Goal: Task Accomplishment & Management: Manage account settings

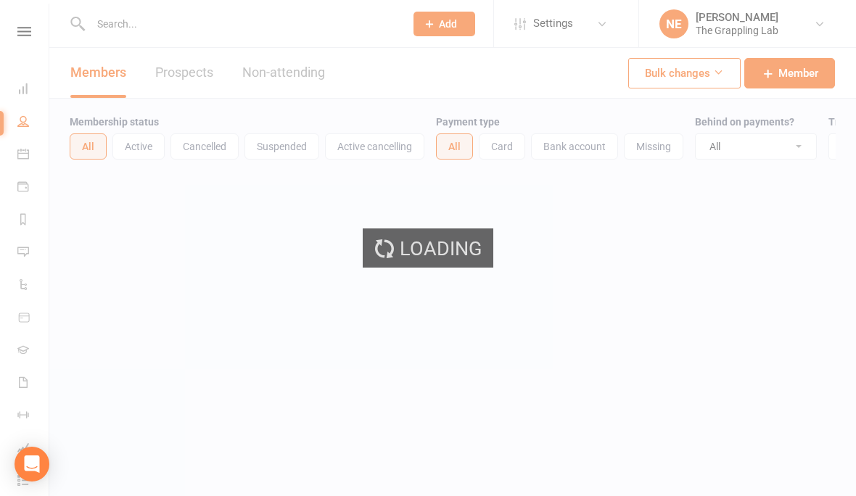
select select "100"
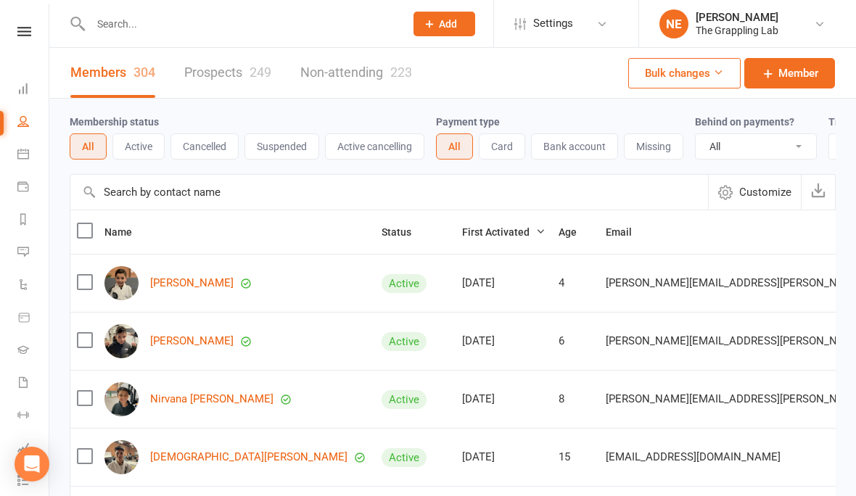
click at [229, 76] on link "Prospects 249" at bounding box center [227, 73] width 87 height 50
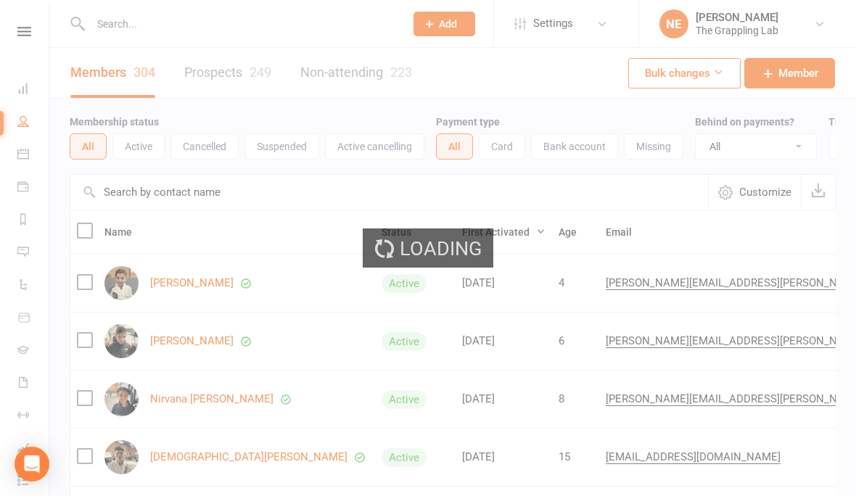
select select "100"
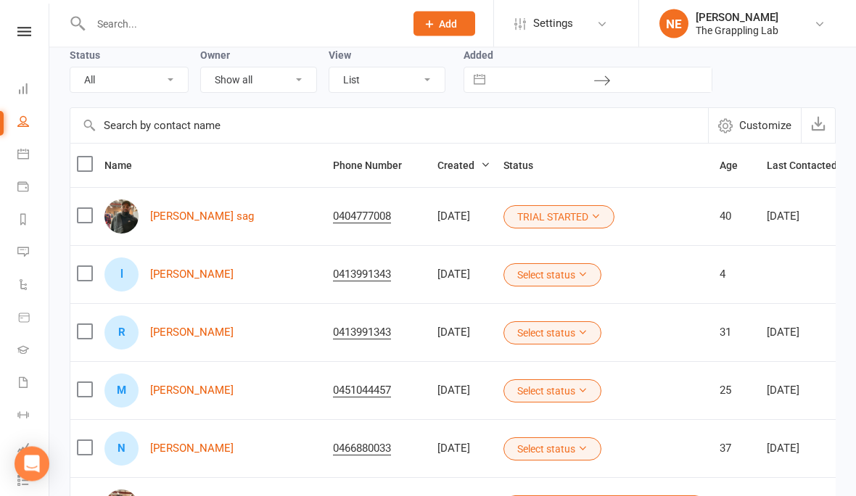
scroll to position [67, 0]
click at [533, 400] on button "Select status" at bounding box center [552, 390] width 98 height 23
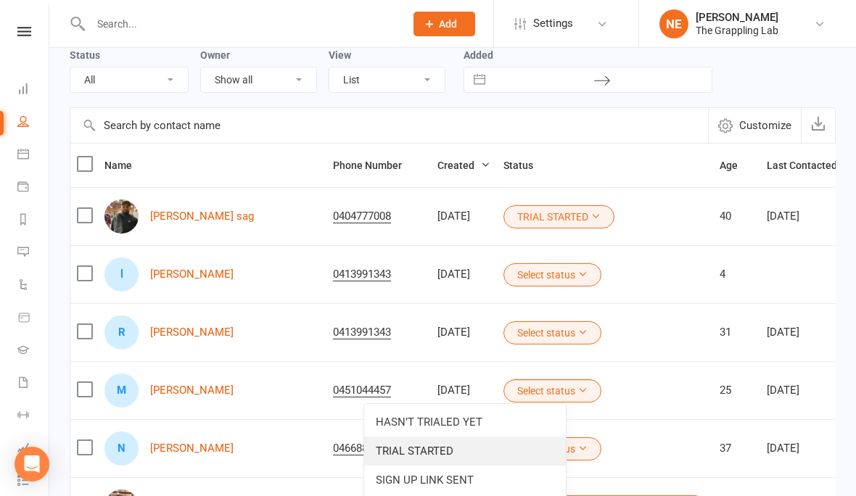
click at [459, 455] on link "TRIAL STARTED" at bounding box center [465, 451] width 202 height 29
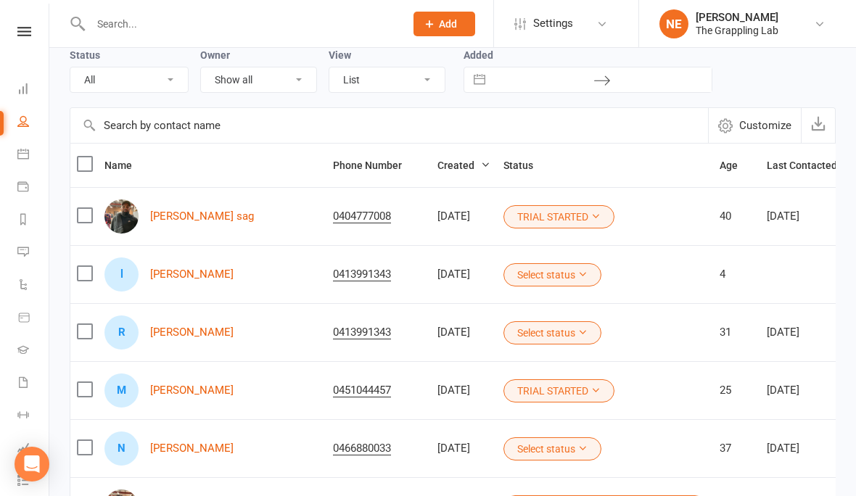
scroll to position [130, 0]
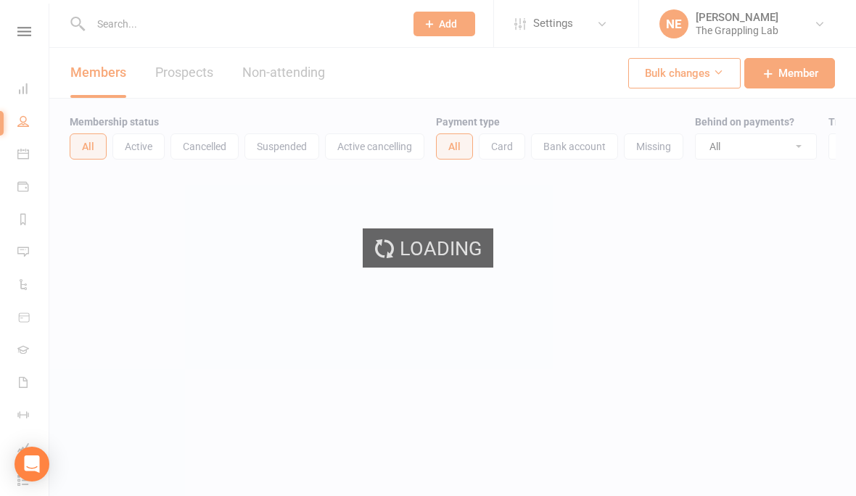
select select "100"
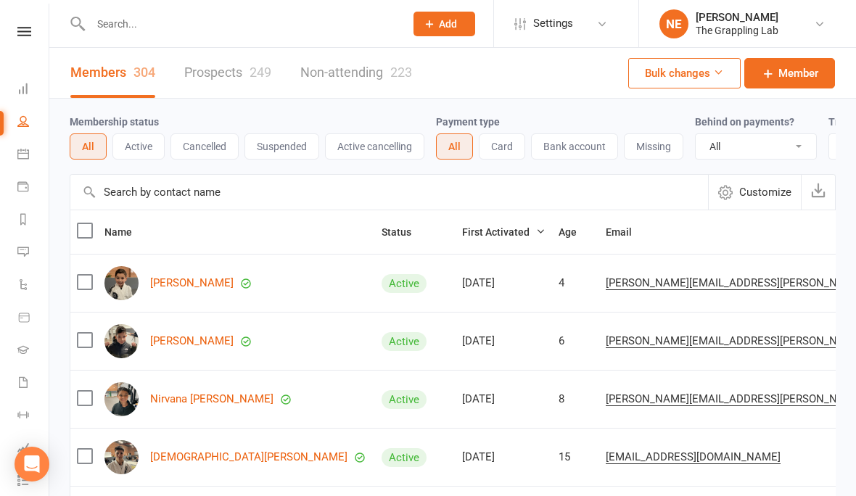
click at [232, 67] on link "Prospects 249" at bounding box center [227, 73] width 87 height 50
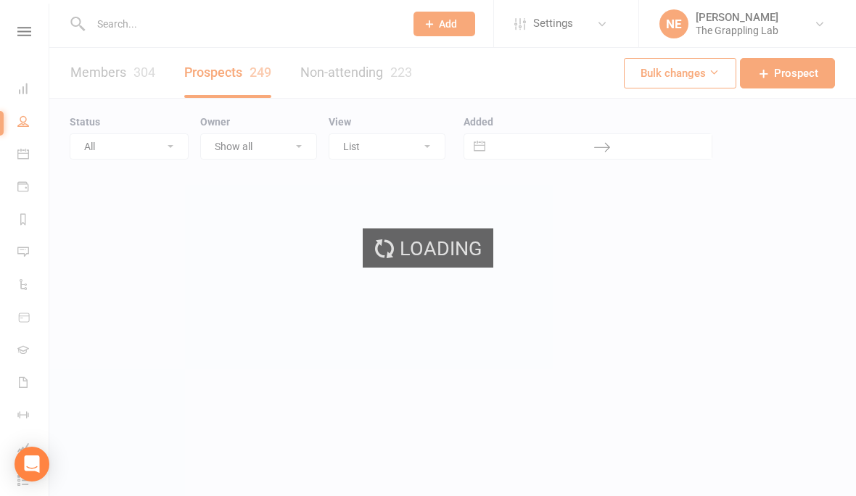
select select "100"
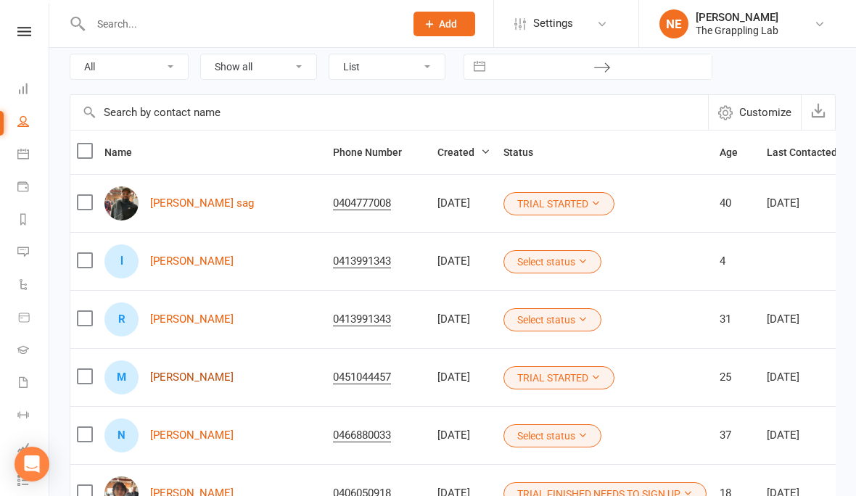
click at [181, 382] on link "[PERSON_NAME]" at bounding box center [191, 377] width 83 height 12
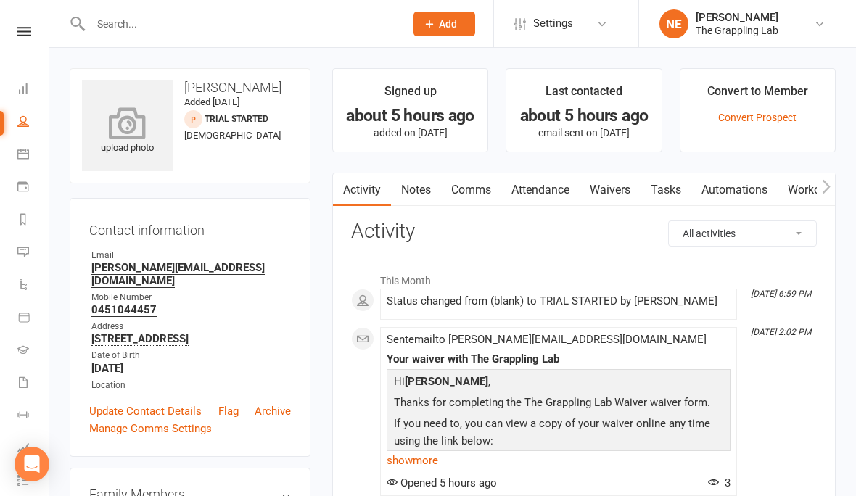
click at [132, 132] on icon at bounding box center [128, 123] width 100 height 32
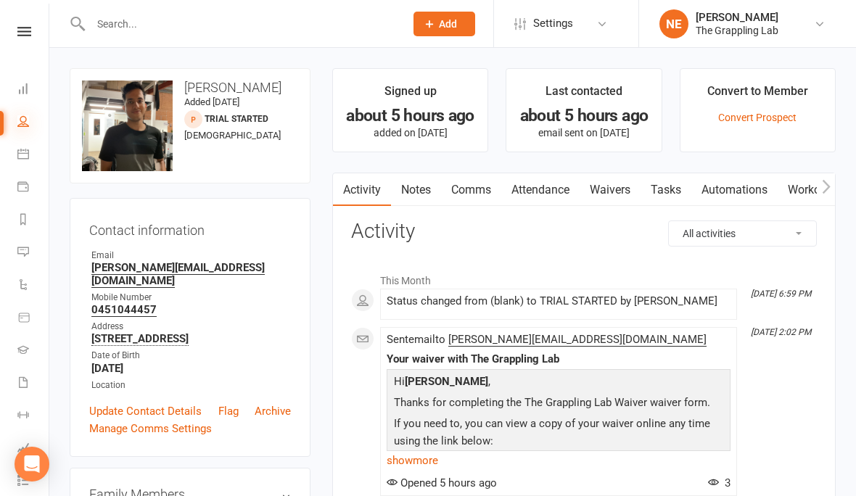
click at [28, 126] on icon at bounding box center [23, 121] width 12 height 12
select select "100"
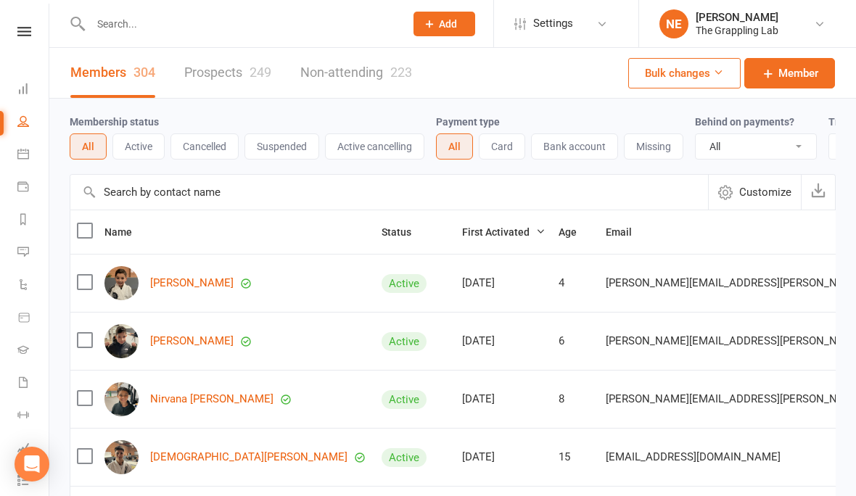
select select "100"
